Goal: Task Accomplishment & Management: Manage account settings

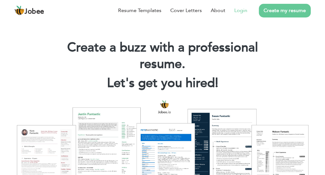
click at [241, 10] on link "Login" at bounding box center [240, 11] width 13 height 8
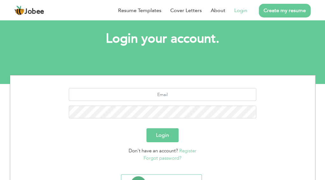
scroll to position [36, 0]
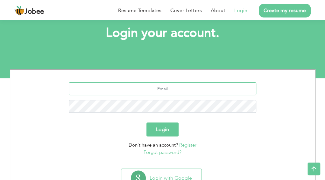
click at [201, 88] on input "text" at bounding box center [162, 88] width 187 height 13
type input "jibranrufi@gmail.com"
click at [146, 122] on button "Login" at bounding box center [162, 129] width 32 height 14
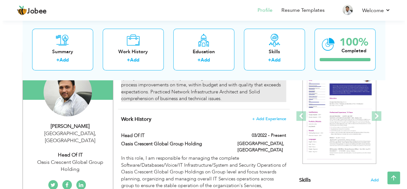
scroll to position [82, 0]
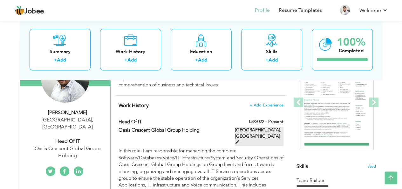
click at [237, 140] on span at bounding box center [237, 142] width 4 height 4
type input "Head of IT"
type input "Oasis Crescent Global Group Holding"
type input "03/2022"
type input "South Africa"
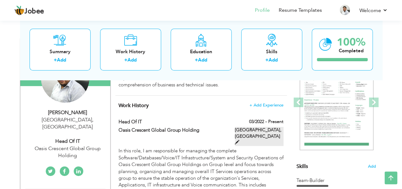
type input "Cape town"
checkbox input "true"
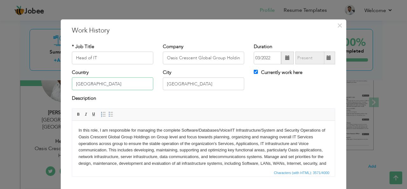
click at [120, 84] on input "South Africa" at bounding box center [112, 83] width 81 height 13
type input "S"
type input "Mauritius"
drag, startPoint x: 197, startPoint y: 80, endPoint x: 130, endPoint y: 84, distance: 66.3
click at [130, 84] on div "Country Mauritius City Cape town Currently work here" at bounding box center [203, 82] width 273 height 26
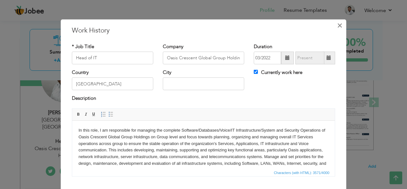
click at [329, 24] on span "×" at bounding box center [339, 24] width 5 height 11
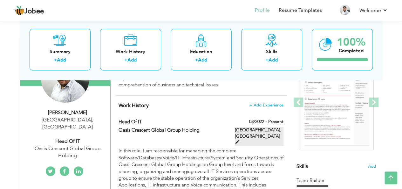
click at [237, 140] on span at bounding box center [237, 142] width 4 height 4
type input "South Africa"
type input "Cape town"
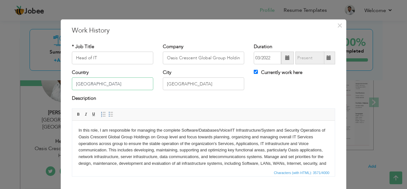
drag, startPoint x: 144, startPoint y: 84, endPoint x: 41, endPoint y: 81, distance: 103.1
click at [41, 81] on div "× Work History * Job Title Head of IT Company Oasis Crescent Global Group Holdi…" at bounding box center [203, 94] width 407 height 189
type input "[GEOGRAPHIC_DATA]"
click at [184, 85] on input "Cape town" at bounding box center [203, 83] width 81 height 13
drag, startPoint x: 188, startPoint y: 79, endPoint x: 135, endPoint y: 71, distance: 53.7
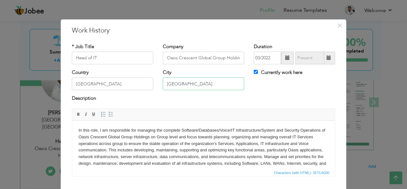
click at [135, 71] on div "Country Mauritius City Cape town Currently work here" at bounding box center [203, 82] width 273 height 26
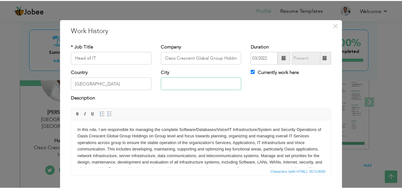
scroll to position [38, 0]
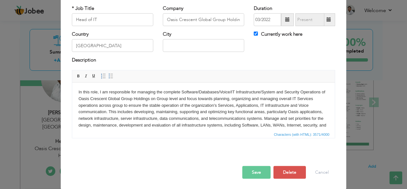
click at [255, 172] on button "Save" at bounding box center [256, 172] width 28 height 13
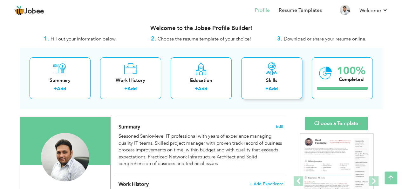
scroll to position [0, 0]
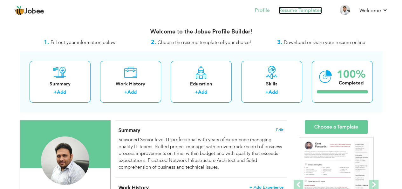
click at [296, 10] on link "Resume Templates" at bounding box center [300, 10] width 43 height 7
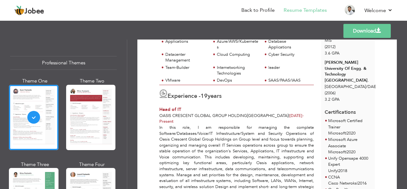
scroll to position [112, 0]
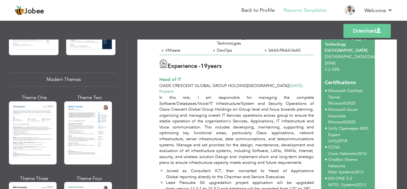
scroll to position [265, 0]
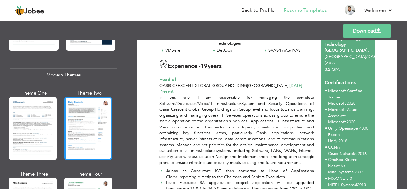
click at [91, 128] on div at bounding box center [88, 128] width 48 height 63
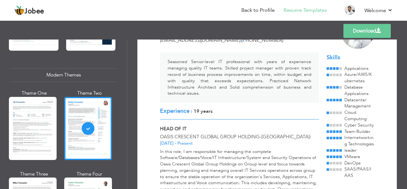
scroll to position [44, 0]
click at [357, 34] on link "Download" at bounding box center [366, 31] width 47 height 14
